Goal: Transaction & Acquisition: Purchase product/service

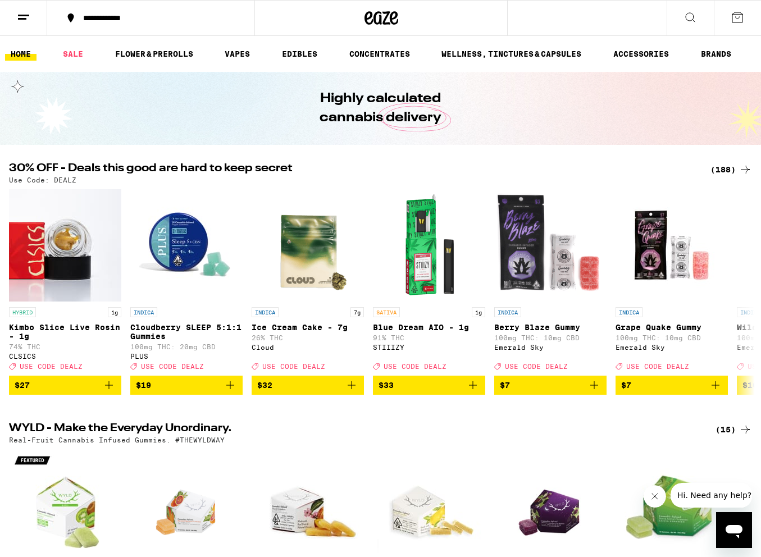
click at [731, 167] on div "(188)" at bounding box center [731, 169] width 42 height 13
click at [68, 48] on link "SALE" at bounding box center [72, 53] width 31 height 13
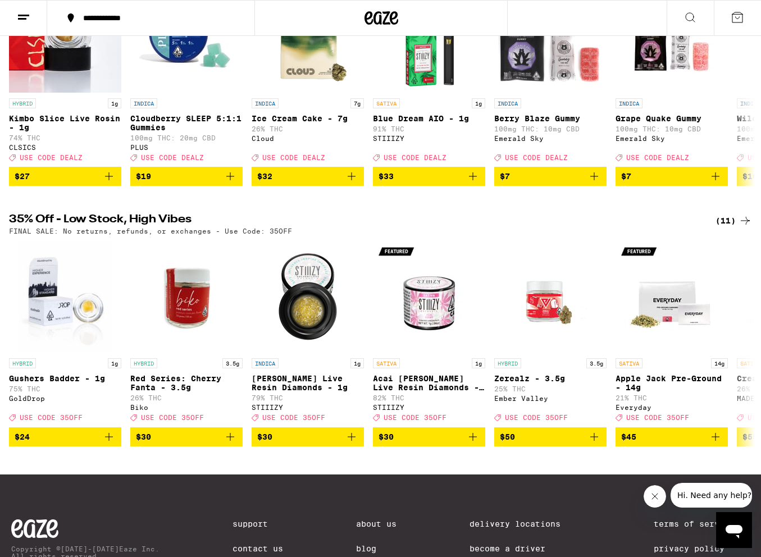
scroll to position [214, 0]
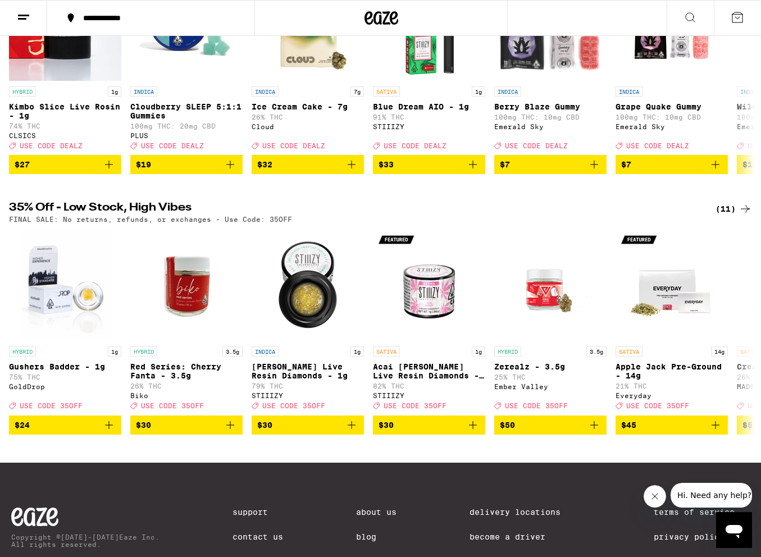
click at [725, 216] on div "(11)" at bounding box center [733, 208] width 36 height 13
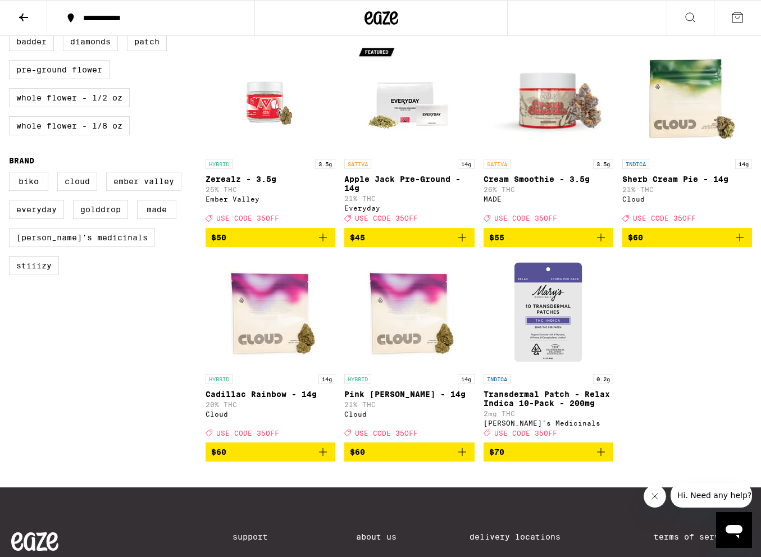
scroll to position [352, 0]
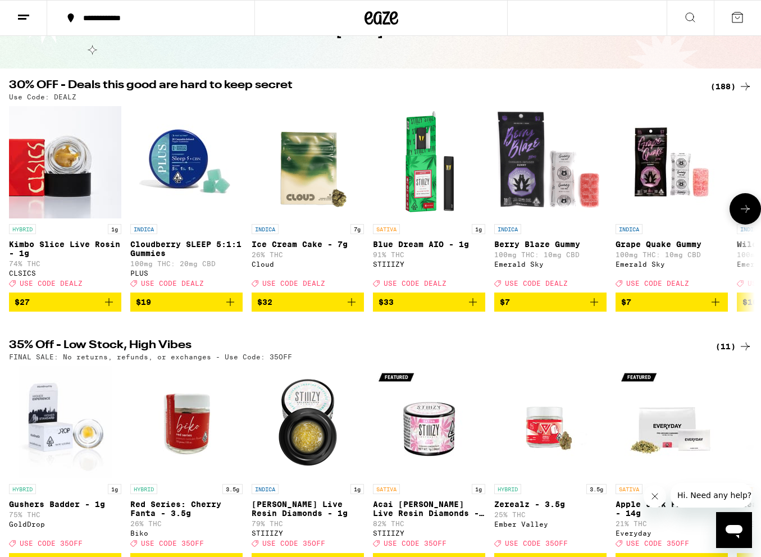
scroll to position [64, 0]
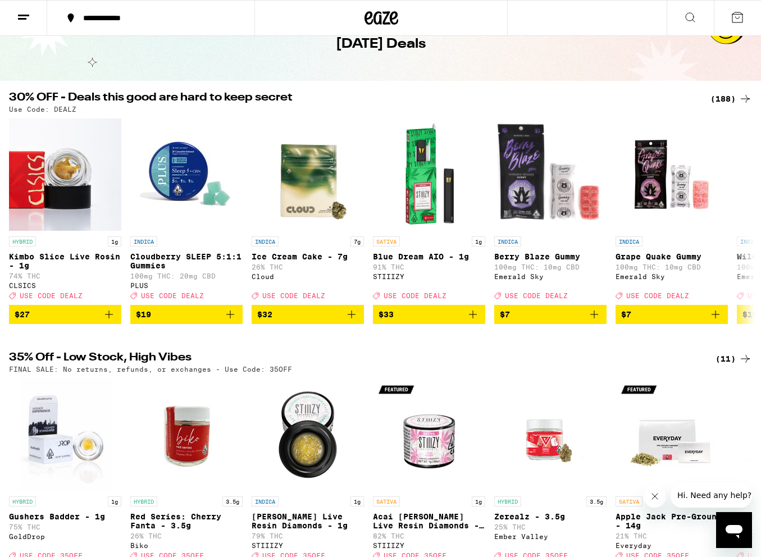
click at [724, 97] on div "(188)" at bounding box center [731, 98] width 42 height 13
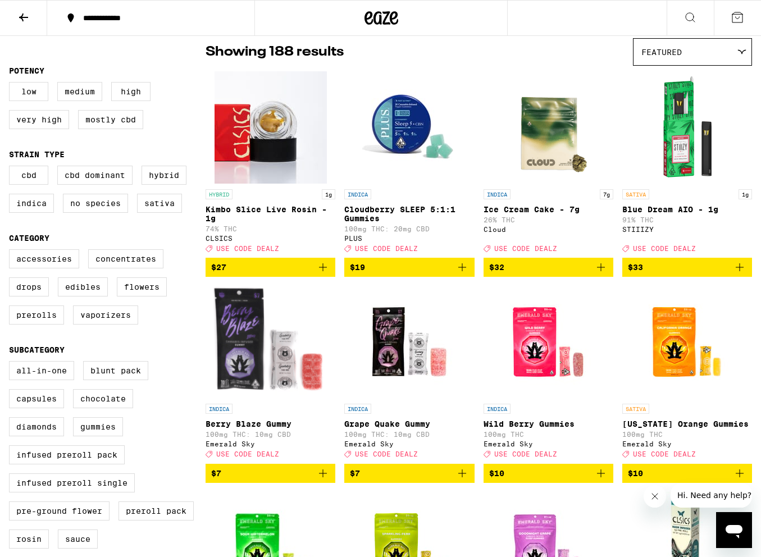
scroll to position [113, 0]
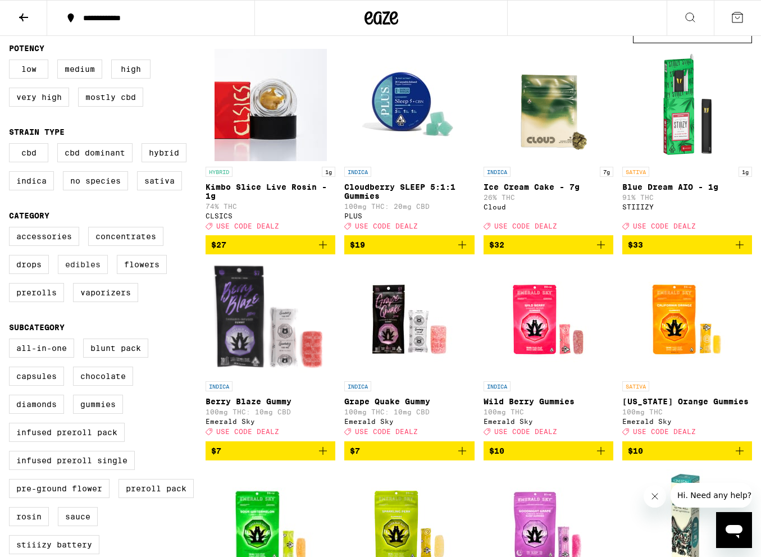
click at [91, 274] on label "Edibles" at bounding box center [83, 264] width 50 height 19
click at [12, 229] on input "Edibles" at bounding box center [11, 228] width 1 height 1
checkbox input "true"
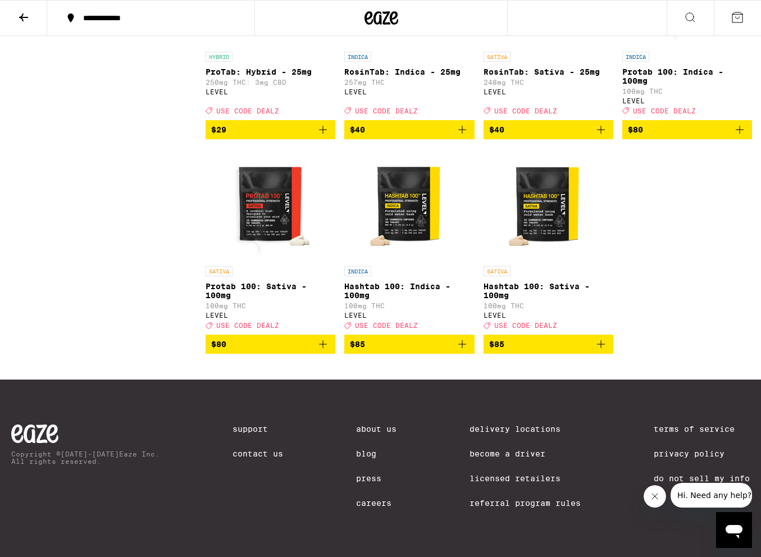
scroll to position [2443, 0]
